Goal: Answer question/provide support: Share knowledge or assist other users

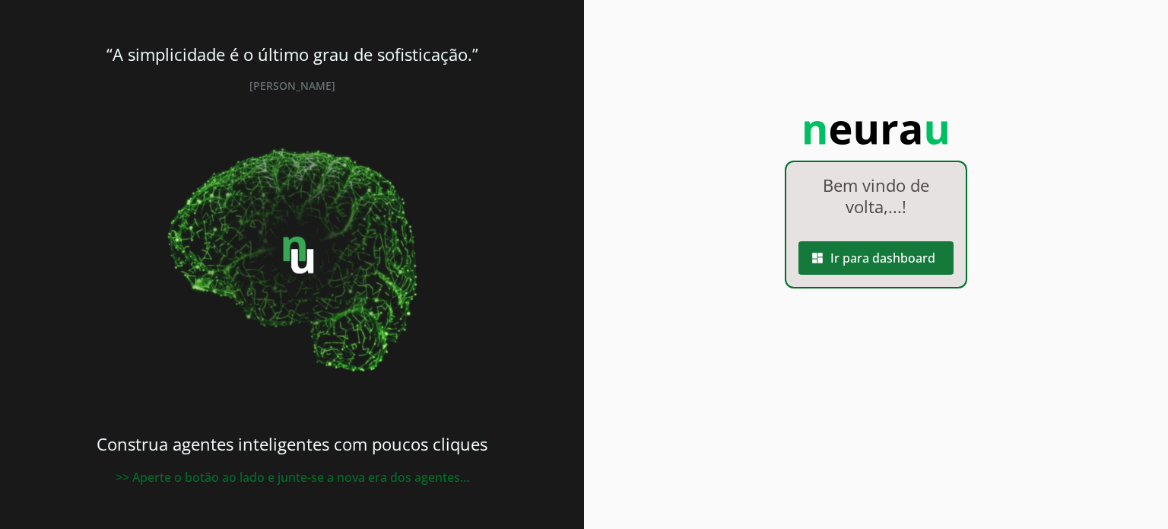
click at [865, 248] on span at bounding box center [876, 258] width 155 height 37
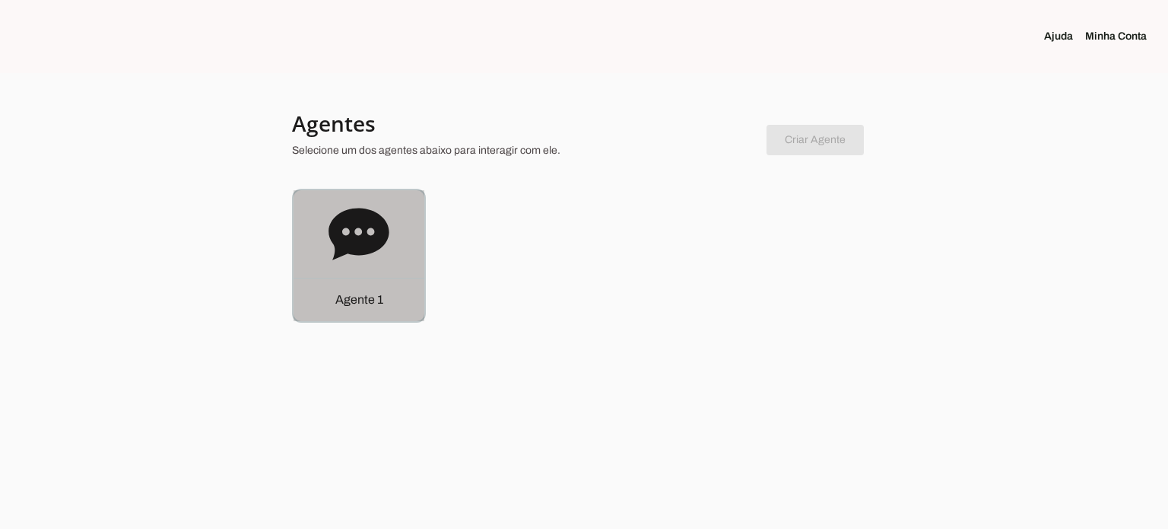
click at [338, 272] on div "Agente 1" at bounding box center [359, 255] width 131 height 131
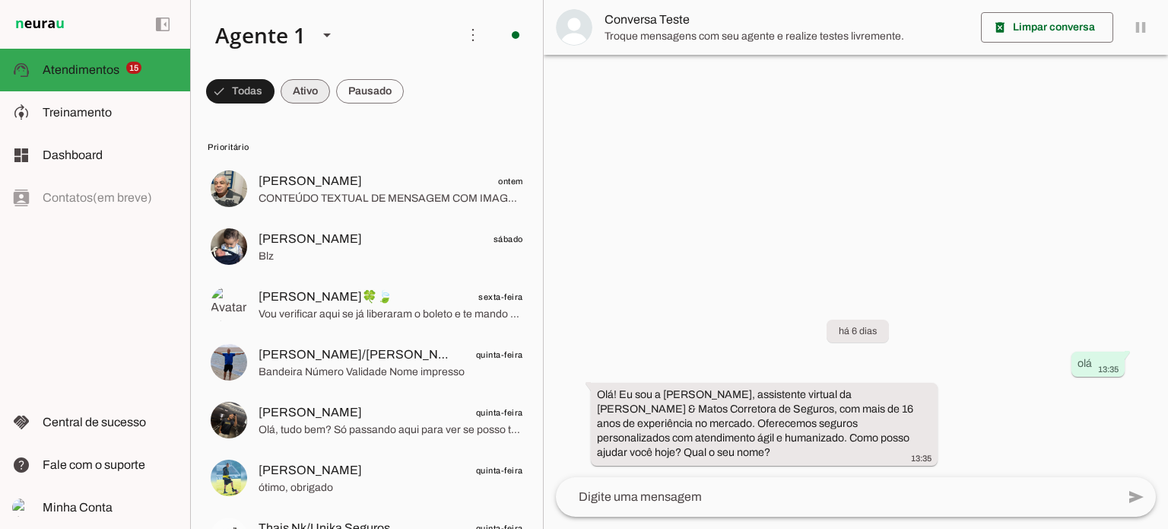
click at [275, 93] on span at bounding box center [240, 91] width 68 height 37
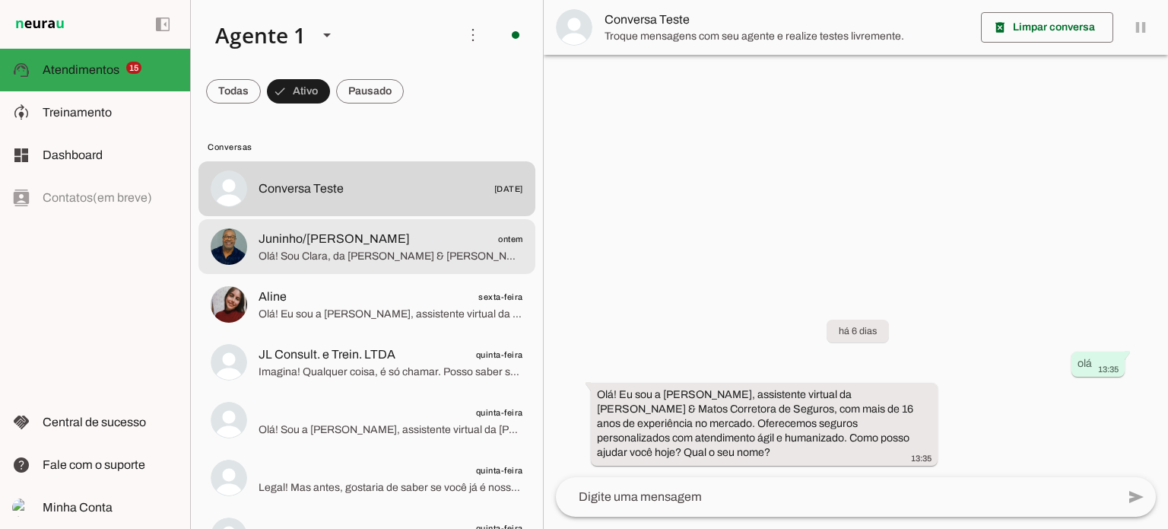
click at [338, 230] on span "Juninho/[PERSON_NAME]" at bounding box center [334, 239] width 151 height 18
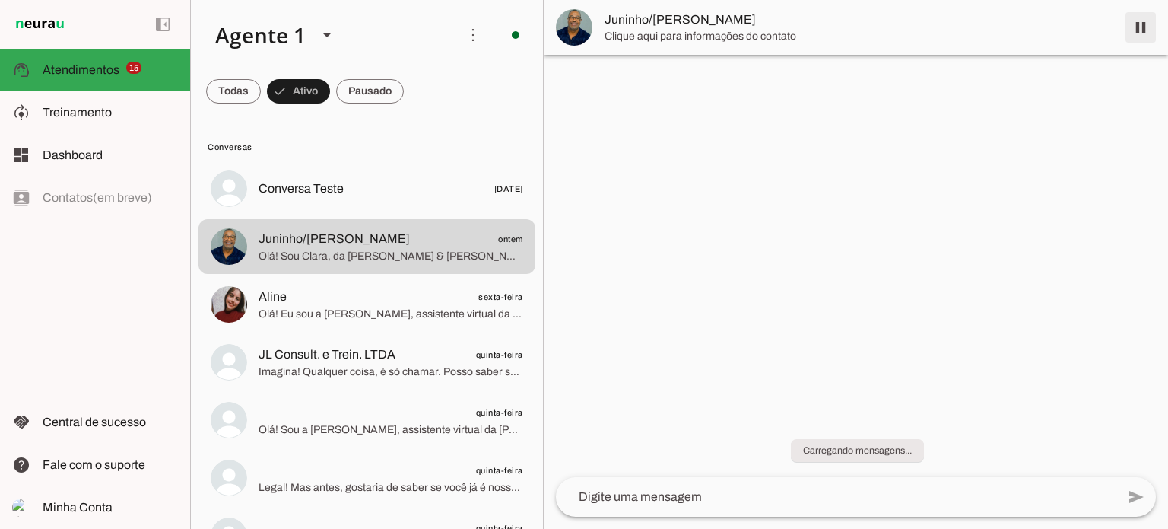
click at [1133, 29] on span at bounding box center [1141, 27] width 37 height 37
